Goal: Find contact information: Find contact information

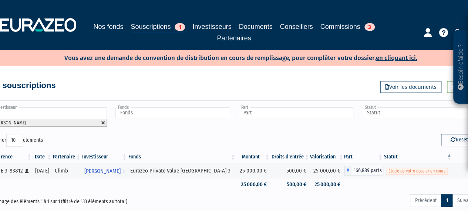
click at [104, 121] on link at bounding box center [103, 123] width 4 height 4
type input "Investisseur"
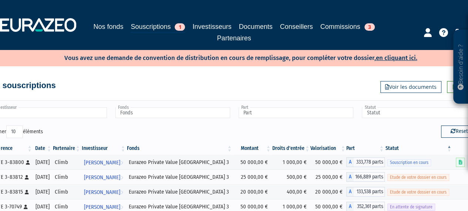
click at [79, 107] on input "text" at bounding box center [49, 112] width 115 height 11
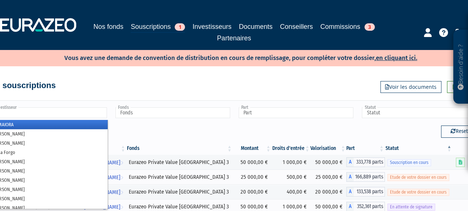
type input "Investisseur"
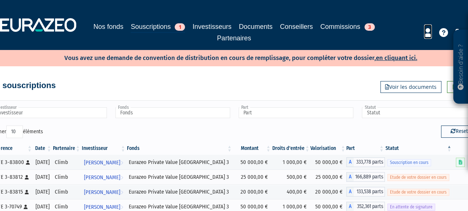
click at [429, 34] on icon at bounding box center [428, 32] width 8 height 9
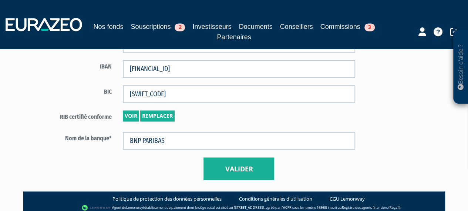
scroll to position [573, 0]
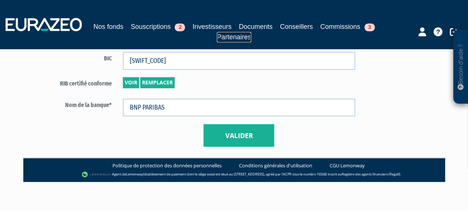
click at [230, 38] on link "Partenaires" at bounding box center [234, 37] width 34 height 10
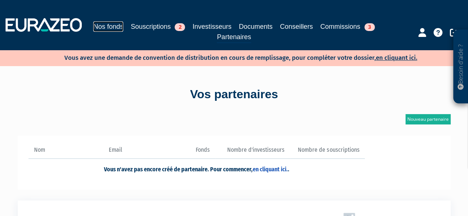
click at [108, 24] on link "Nos fonds" at bounding box center [108, 26] width 30 height 10
click at [461, 85] on icon at bounding box center [460, 87] width 6 height 6
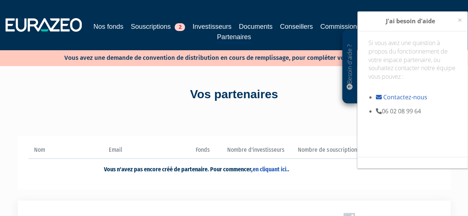
drag, startPoint x: 381, startPoint y: 113, endPoint x: 424, endPoint y: 112, distance: 42.2
click at [424, 112] on li "06 02 08 99 64" at bounding box center [416, 111] width 81 height 9
copy li "06 02 08 99 64"
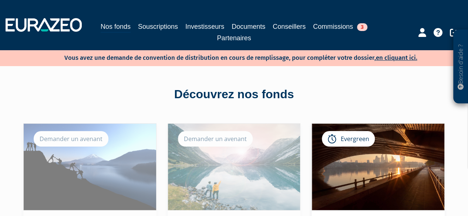
click at [460, 89] on icon at bounding box center [460, 87] width 6 height 6
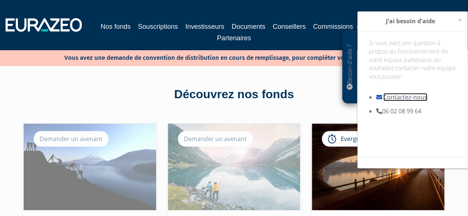
click at [391, 95] on link "Contactez-nous" at bounding box center [405, 97] width 44 height 8
click at [381, 96] on link at bounding box center [379, 97] width 7 height 8
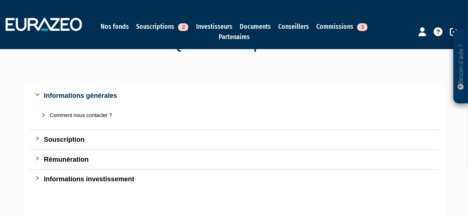
scroll to position [37, 0]
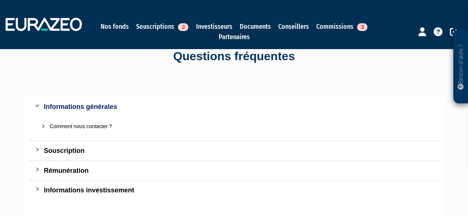
click at [91, 128] on div "Comment nous contacter ?" at bounding box center [238, 126] width 377 height 8
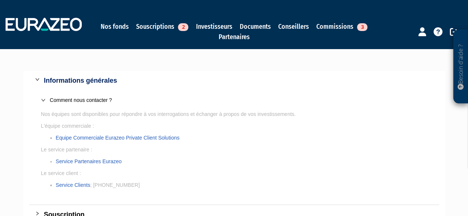
scroll to position [74, 0]
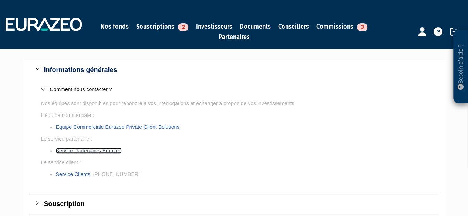
click at [76, 151] on link "Service Partenaires Eurazeo" at bounding box center [89, 151] width 66 height 6
drag, startPoint x: 133, startPoint y: 149, endPoint x: 102, endPoint y: 149, distance: 30.7
click at [133, 149] on li "Service Partenaires Eurazeo" at bounding box center [241, 151] width 371 height 8
click at [61, 151] on link "Service Partenaires Eurazeo" at bounding box center [89, 151] width 66 height 6
click at [60, 152] on link "Service Partenaires Eurazeo" at bounding box center [89, 151] width 66 height 6
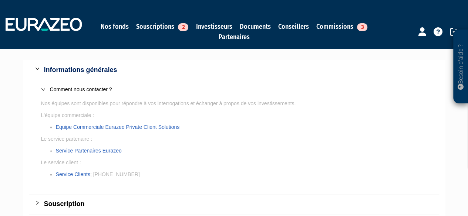
click at [366, 106] on p "Nos équipes sont disponibles pour répondre à vos interrogations et échanger à p…" at bounding box center [234, 103] width 386 height 8
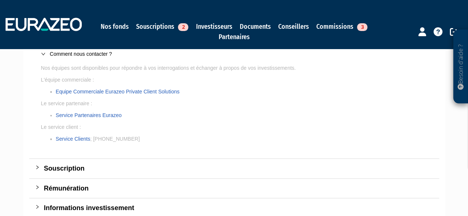
scroll to position [185, 0]
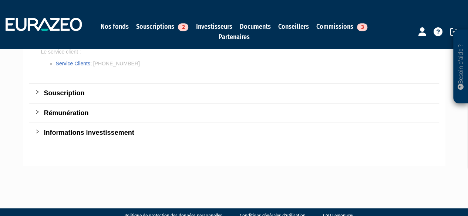
click at [54, 98] on div "Souscription" at bounding box center [238, 93] width 389 height 10
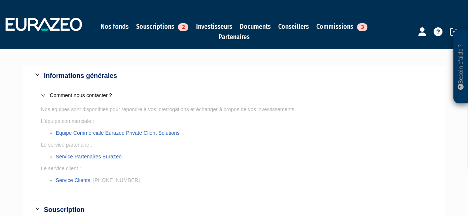
scroll to position [37, 0]
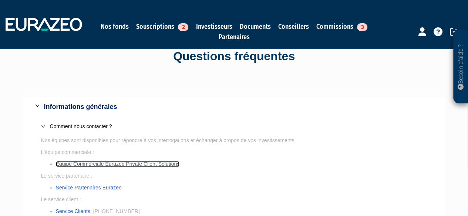
click at [67, 163] on link "Equipe Commerciale Eurazeo Private Client Solutions" at bounding box center [118, 164] width 124 height 6
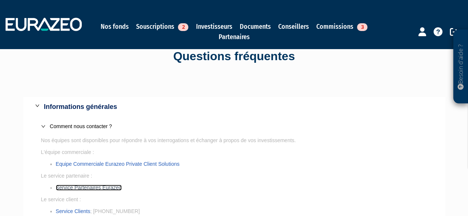
click at [93, 187] on link "Service Partenaires Eurazeo" at bounding box center [89, 188] width 66 height 6
drag, startPoint x: 130, startPoint y: 48, endPoint x: 135, endPoint y: 45, distance: 6.1
click at [130, 48] on nav "Nos fonds Souscriptions 2 Investisseurs Documents Conseillers Commissions 3 Par…" at bounding box center [234, 24] width 468 height 49
